Goal: Information Seeking & Learning: Learn about a topic

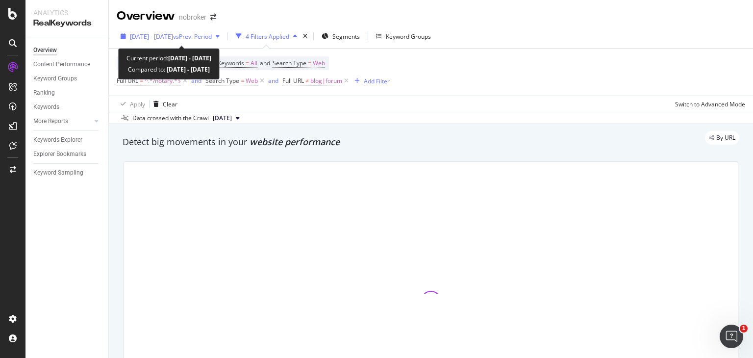
click at [212, 40] on div "[DATE] - [DATE] vs Prev. Period" at bounding box center [171, 36] width 82 height 8
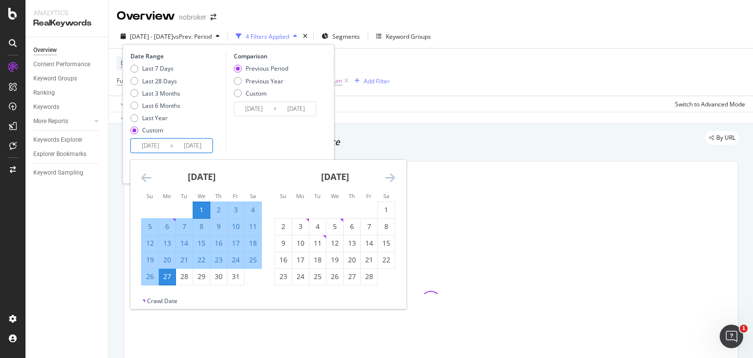
click at [154, 146] on input "[DATE]" at bounding box center [150, 146] width 39 height 14
click at [157, 146] on input "[DATE]" at bounding box center [150, 146] width 39 height 14
type input "[DATE]"
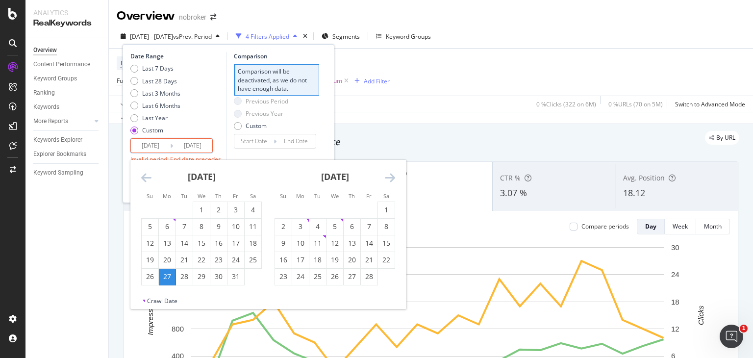
click at [198, 146] on input "[DATE]" at bounding box center [192, 146] width 39 height 14
type input "[DATE]"
type input "2025/07/05"
type input "[DATE]"
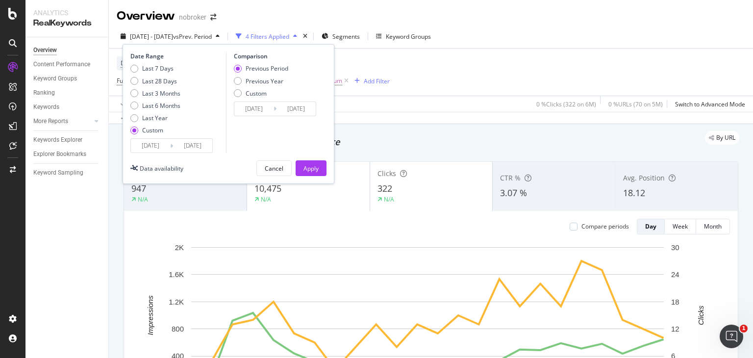
click at [199, 146] on input "2025/08/27" at bounding box center [192, 146] width 39 height 14
click at [206, 149] on input "2025/08/27" at bounding box center [192, 146] width 39 height 14
click at [208, 166] on div "Data availability Cancel Apply" at bounding box center [228, 168] width 196 height 16
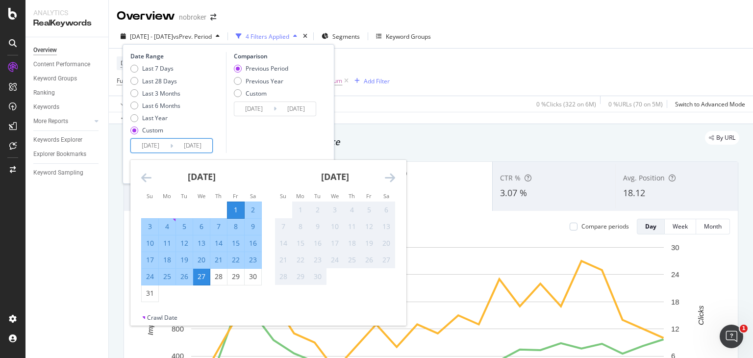
click at [194, 144] on input "2025/08/27" at bounding box center [192, 146] width 39 height 14
click at [148, 293] on div "31" at bounding box center [150, 293] width 17 height 10
type input "[DATE]"
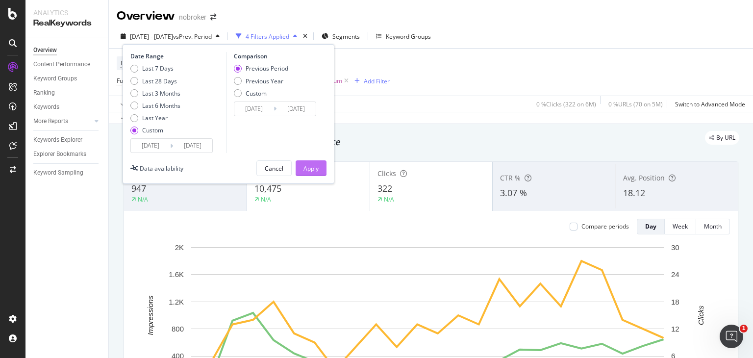
click at [306, 168] on div "Apply" at bounding box center [311, 168] width 15 height 8
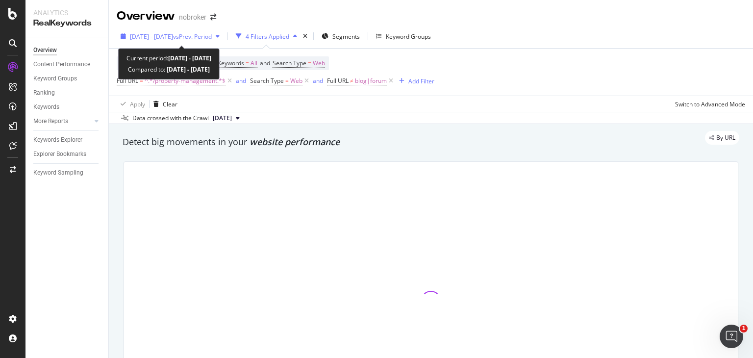
click at [194, 35] on span "vs Prev. Period" at bounding box center [192, 36] width 39 height 8
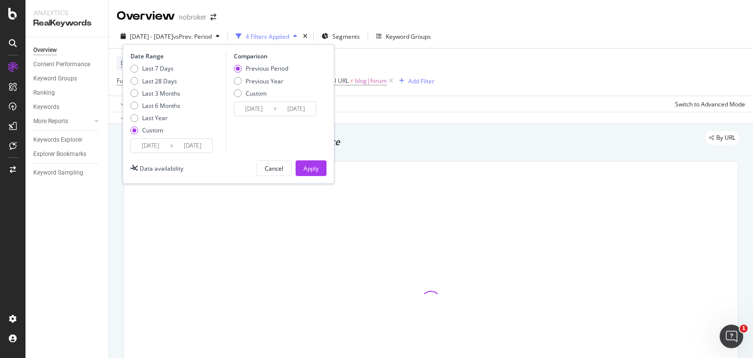
click at [156, 143] on input "[DATE]" at bounding box center [150, 146] width 39 height 14
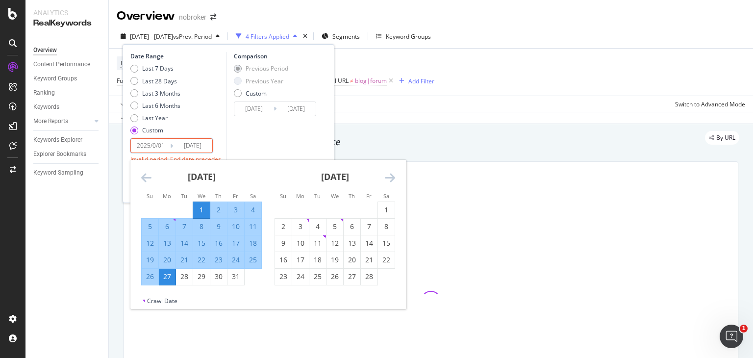
type input "[DATE]"
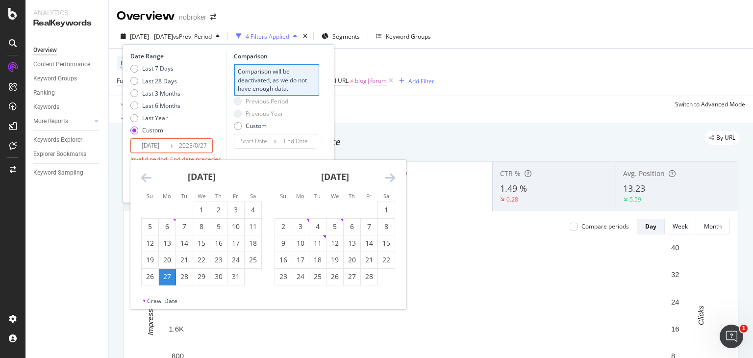
type input "[DATE]"
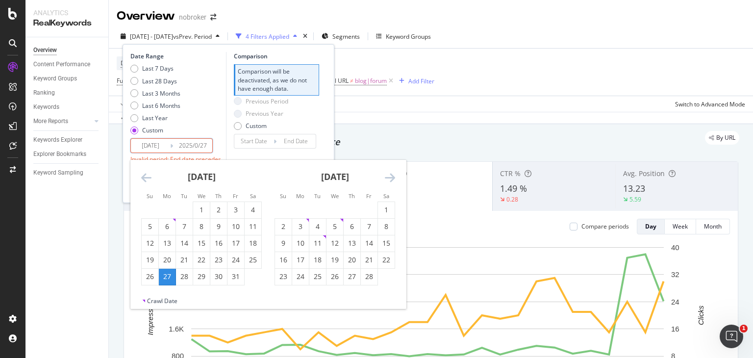
type input "2025/07/05"
type input "[DATE]"
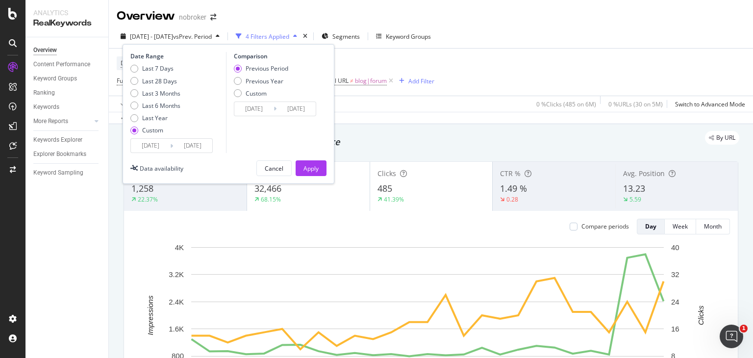
click at [200, 147] on input "2025/08/27" at bounding box center [192, 146] width 39 height 14
click at [227, 170] on div "Data availability Cancel Apply" at bounding box center [228, 168] width 196 height 16
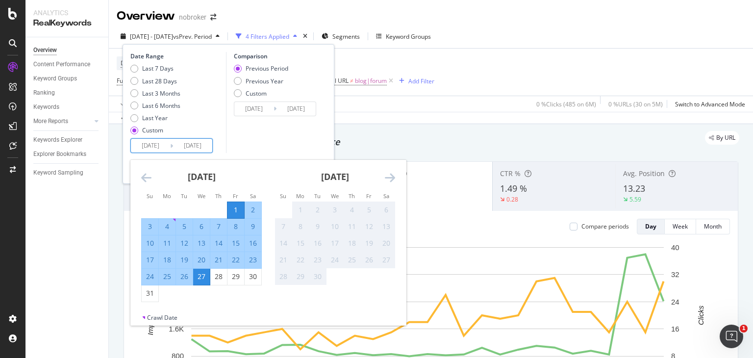
click at [205, 145] on input "2025/08/27" at bounding box center [192, 146] width 39 height 14
click at [148, 292] on div "31" at bounding box center [150, 293] width 17 height 10
type input "[DATE]"
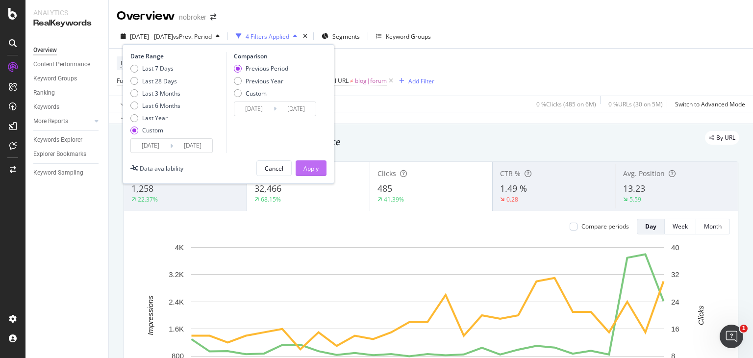
click at [308, 169] on div "Apply" at bounding box center [311, 168] width 15 height 8
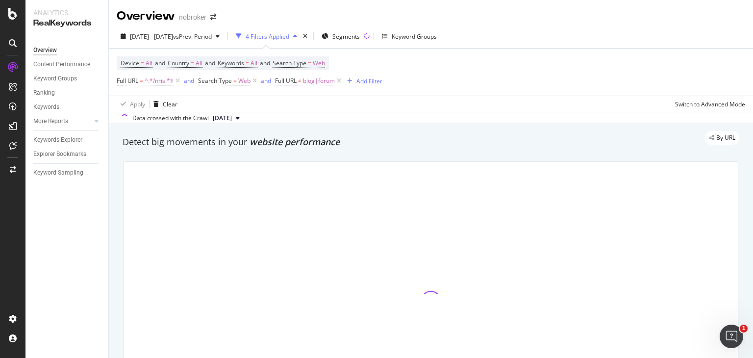
click at [317, 78] on span "blog|forum" at bounding box center [319, 81] width 32 height 14
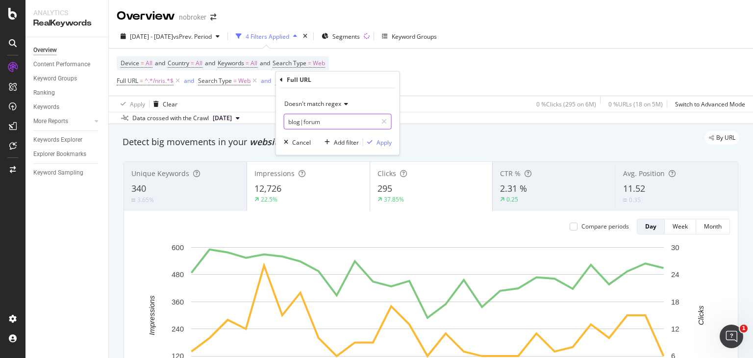
click at [325, 120] on input "blog|forum" at bounding box center [330, 122] width 93 height 16
paste input "nri-guides"
type input "blog|forum|nri-guides"
click at [381, 138] on div "Apply" at bounding box center [384, 142] width 15 height 8
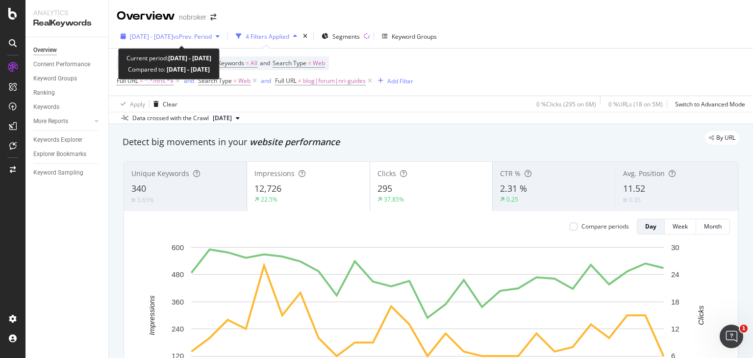
click at [180, 41] on div "[DATE] - [DATE] vs Prev. Period" at bounding box center [170, 36] width 107 height 15
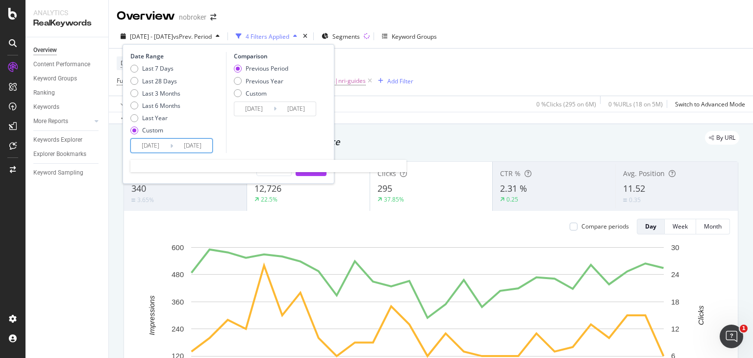
click at [208, 146] on input "[DATE]" at bounding box center [192, 146] width 39 height 14
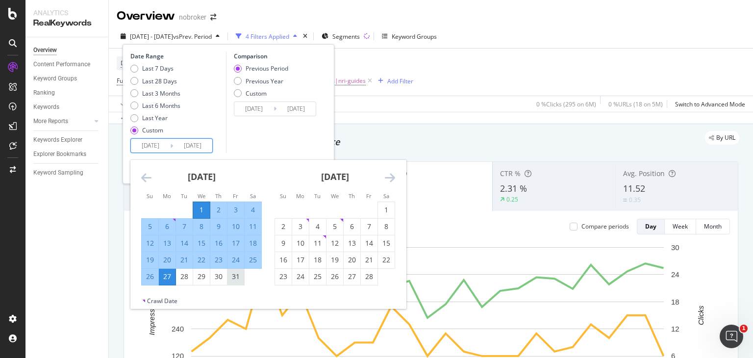
click at [237, 276] on div "31" at bounding box center [236, 277] width 17 height 10
type input "[DATE]"
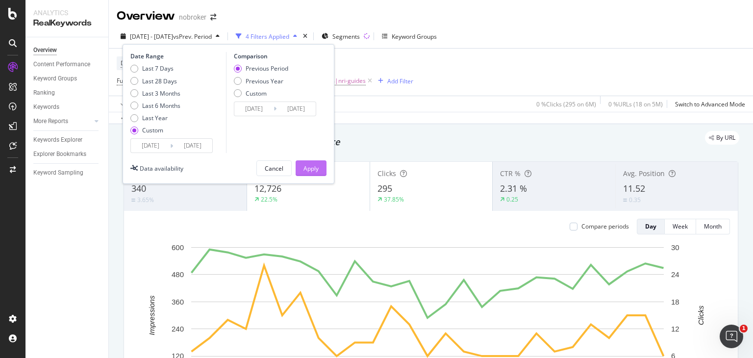
click at [316, 165] on div "Apply" at bounding box center [311, 168] width 15 height 8
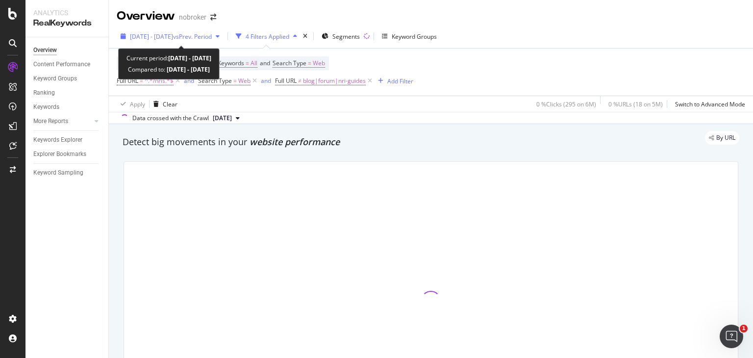
click at [192, 33] on span "vs Prev. Period" at bounding box center [192, 36] width 39 height 8
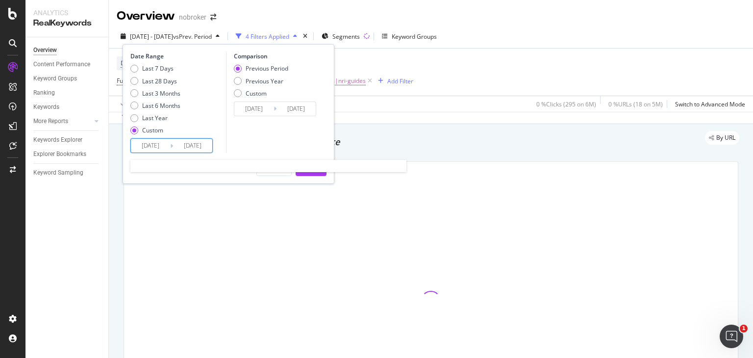
click at [155, 143] on input "[DATE]" at bounding box center [150, 146] width 39 height 14
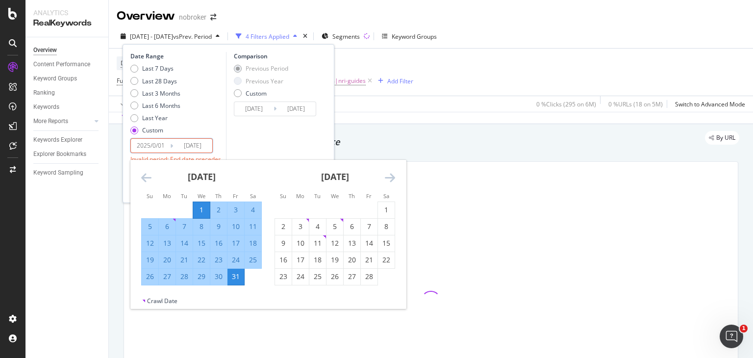
type input "[DATE]"
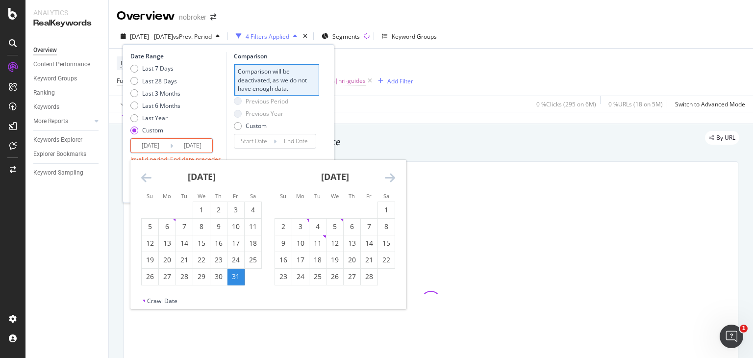
click at [199, 144] on input "[DATE]" at bounding box center [192, 146] width 39 height 14
type input "[DATE]"
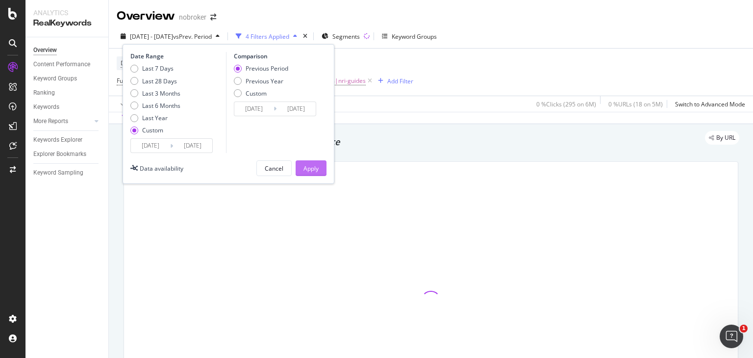
type input "[DATE]"
click at [310, 167] on div "Apply" at bounding box center [311, 168] width 15 height 8
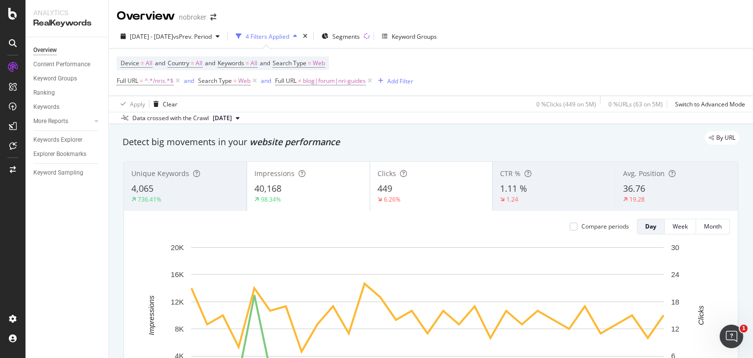
click at [313, 183] on div "40,168" at bounding box center [309, 188] width 108 height 13
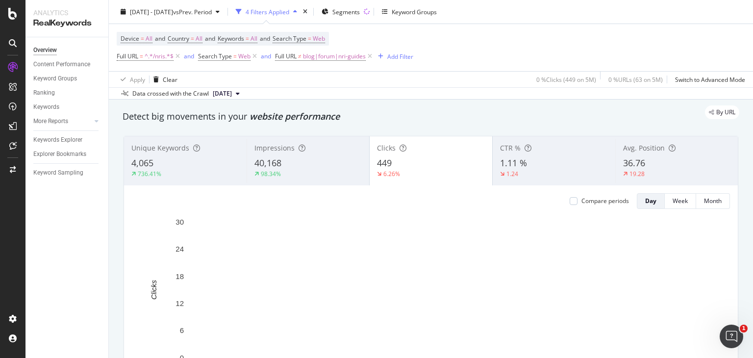
scroll to position [2, 0]
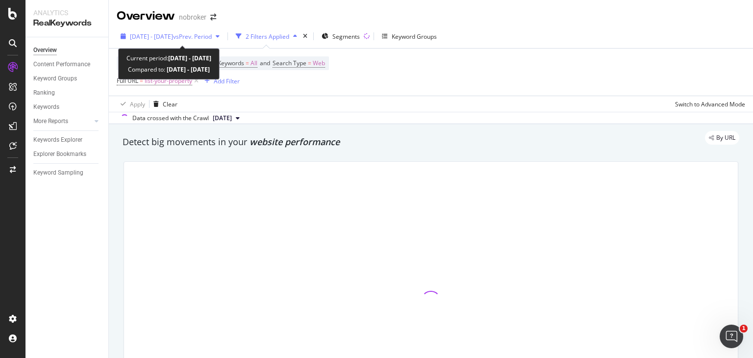
click at [173, 34] on span "2024 Mar. 1st - Mar. 9th" at bounding box center [151, 36] width 43 height 8
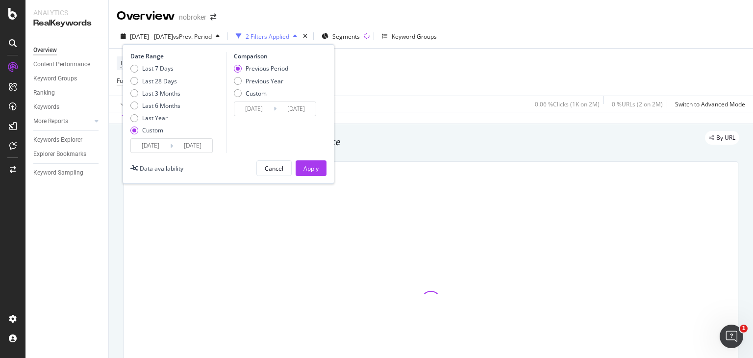
click at [147, 144] on input "2024/03/01" at bounding box center [150, 146] width 39 height 14
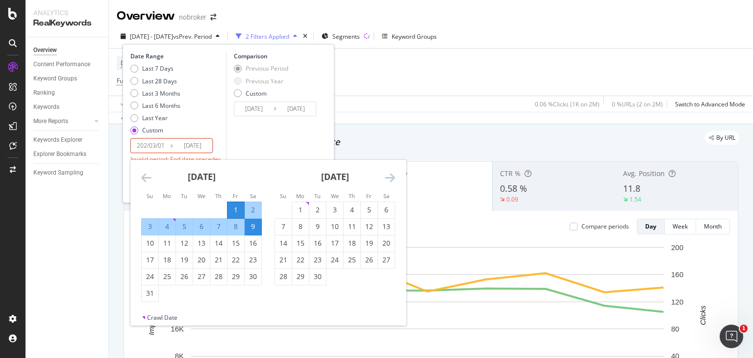
type input "2024/03/01"
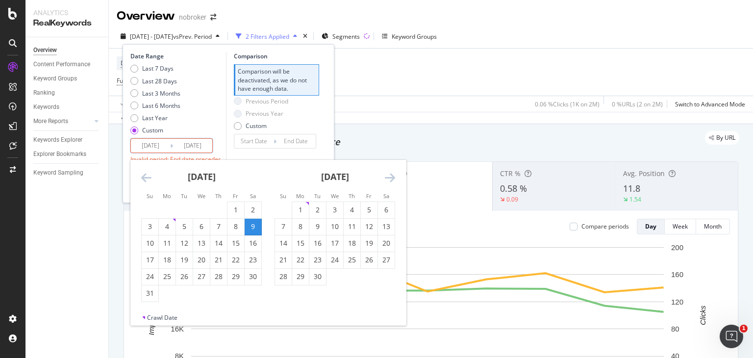
click at [155, 145] on input "2025/03/01" at bounding box center [150, 146] width 39 height 14
type input "[DATE]"
click at [191, 144] on input "2024/03/09" at bounding box center [192, 146] width 39 height 14
click at [199, 144] on input "2025/03/09" at bounding box center [192, 146] width 39 height 14
type input "2024/03/09"
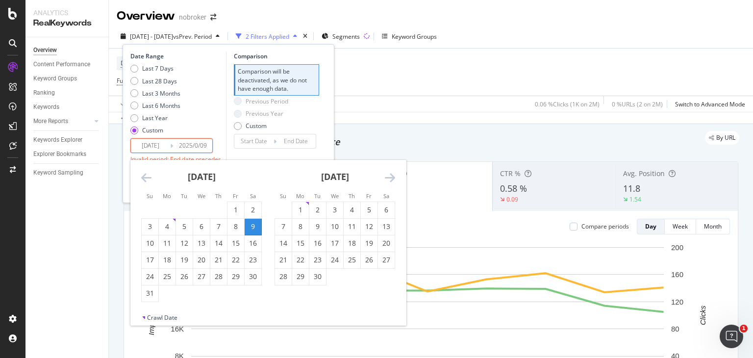
type input "2025/07/23"
type input "[DATE]"
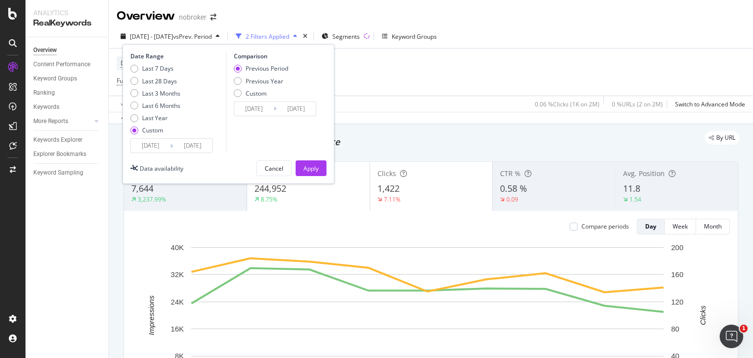
type input "[DATE]"
click at [313, 169] on div "Apply" at bounding box center [311, 168] width 15 height 8
